Goal: Transaction & Acquisition: Download file/media

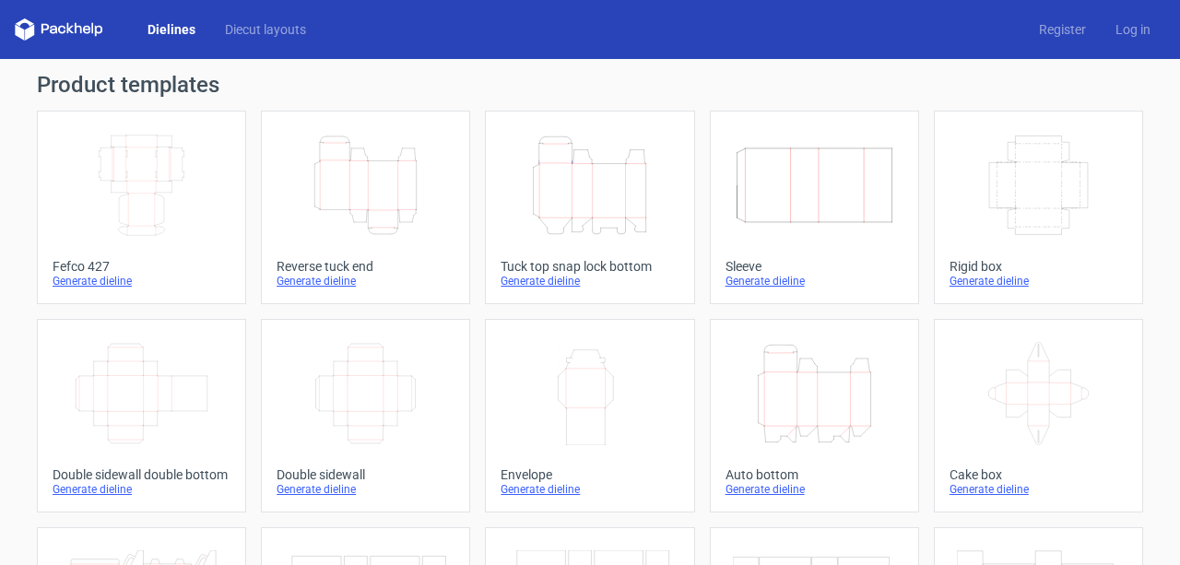
scroll to position [8, 0]
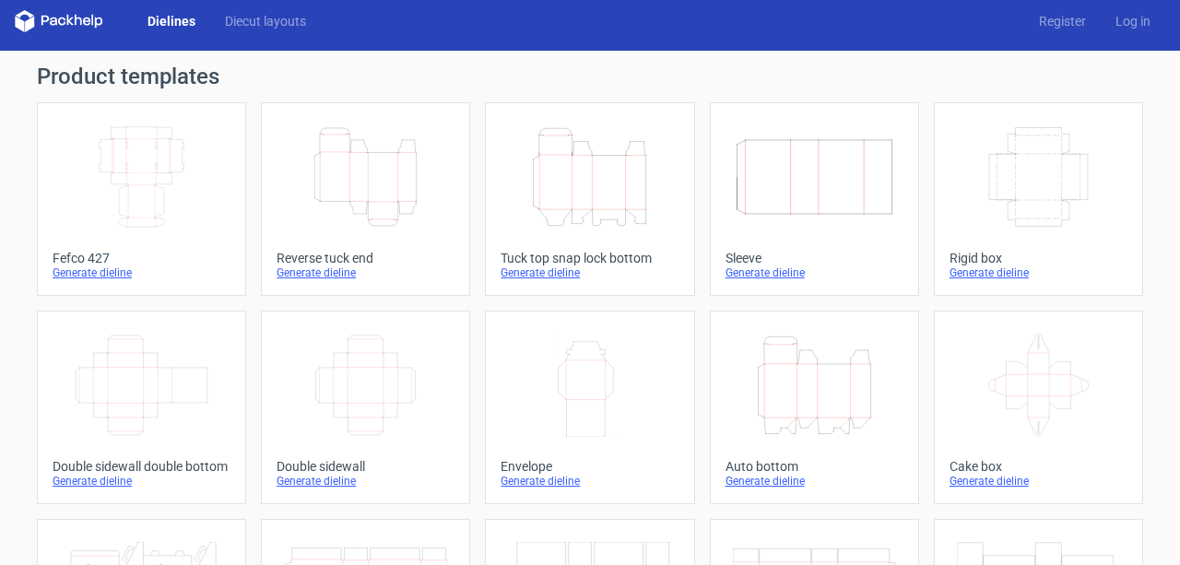
click at [369, 369] on icon "Width Depth Height" at bounding box center [365, 385] width 163 height 103
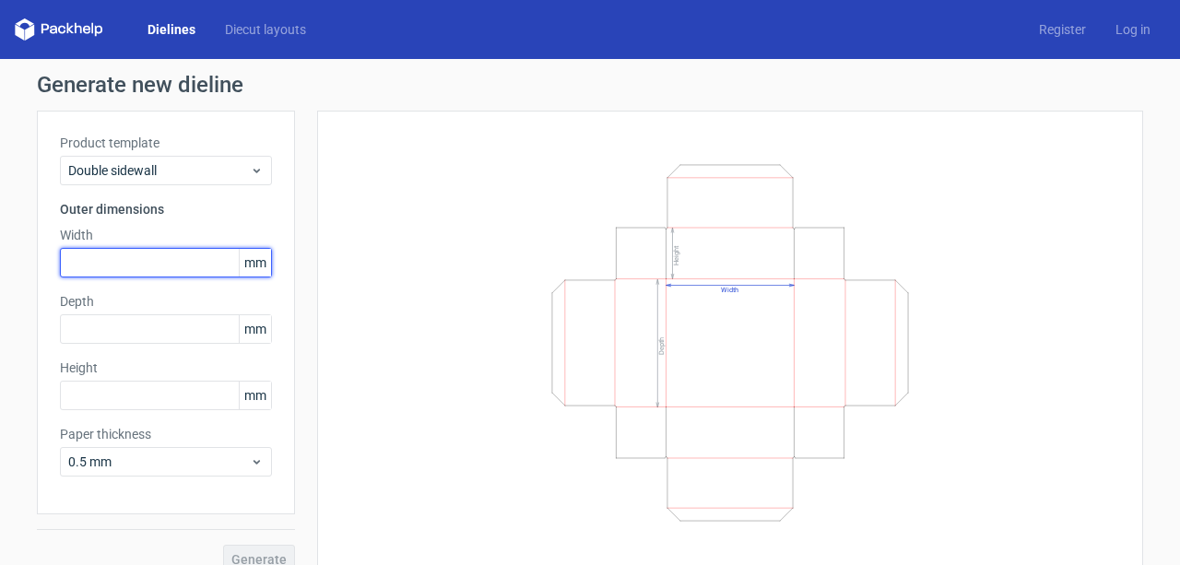
click at [103, 258] on input "text" at bounding box center [166, 263] width 212 height 30
type input "280"
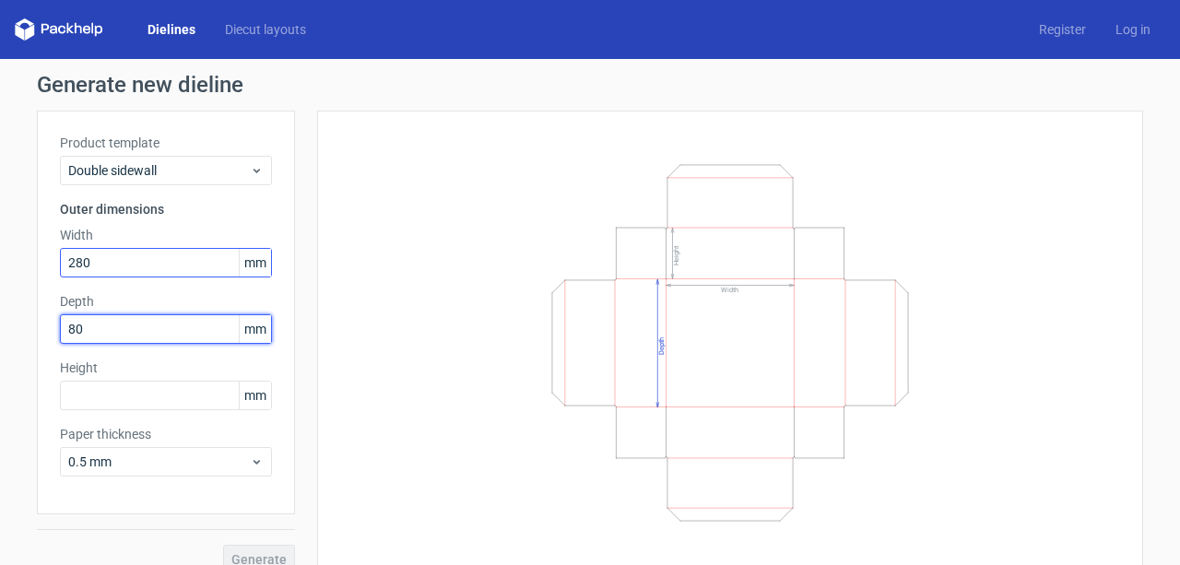
type input "80"
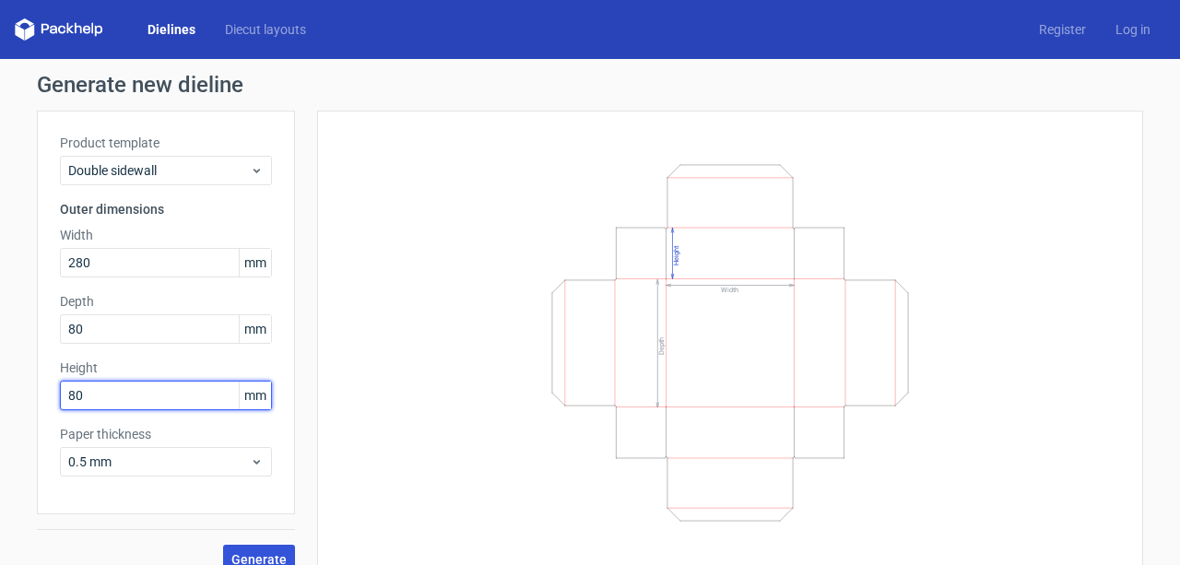
type input "80"
click at [246, 556] on span "Generate" at bounding box center [258, 559] width 55 height 13
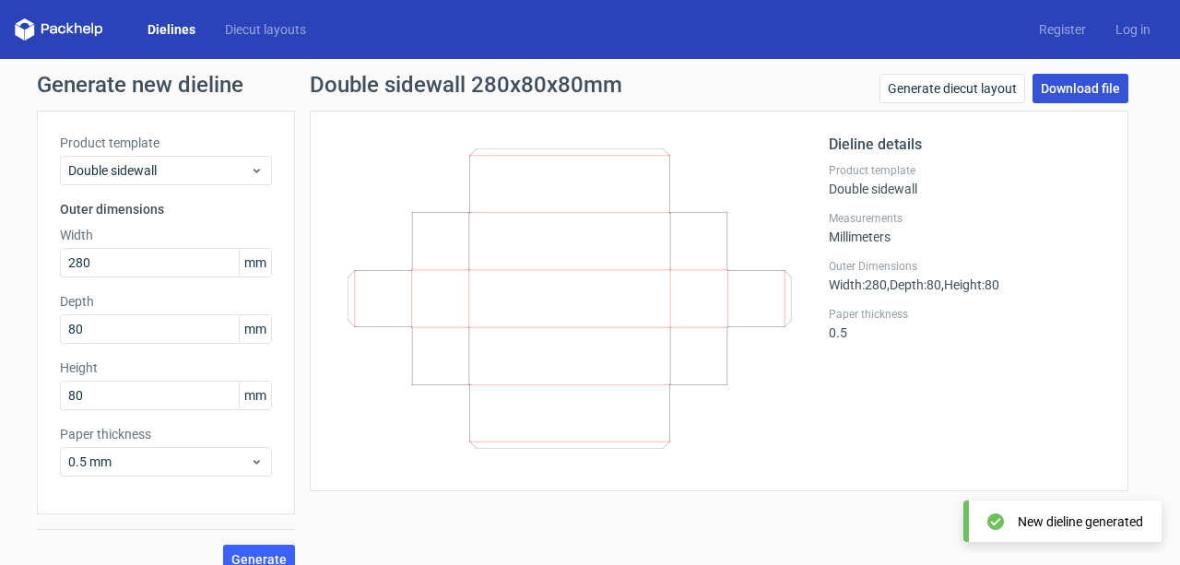
click at [1076, 84] on link "Download file" at bounding box center [1081, 89] width 96 height 30
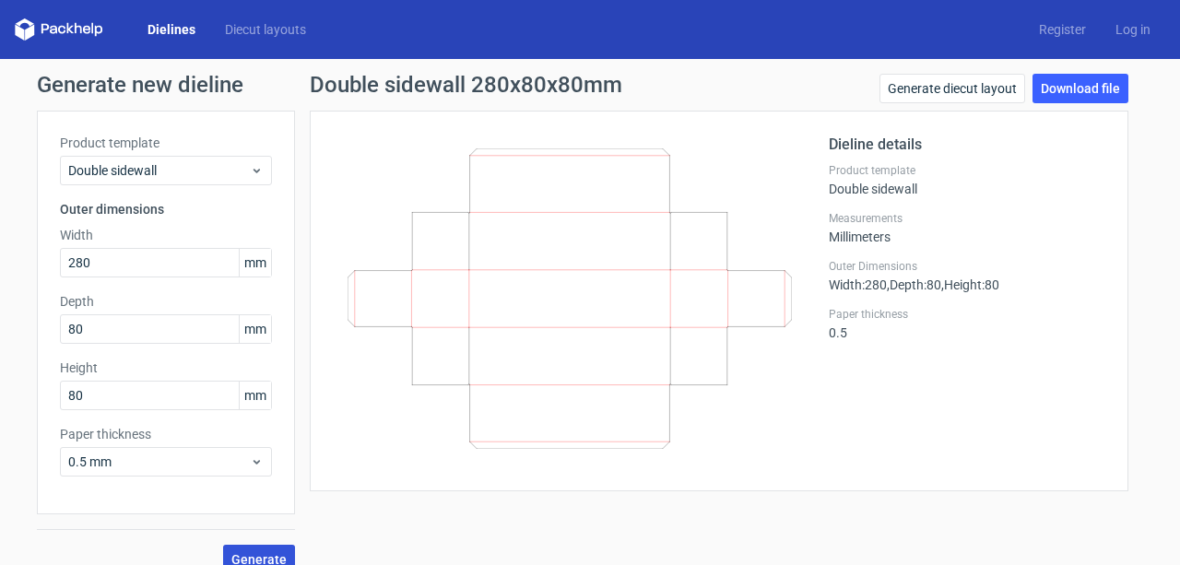
click at [243, 555] on span "Generate" at bounding box center [258, 559] width 55 height 13
